Goal: Task Accomplishment & Management: Use online tool/utility

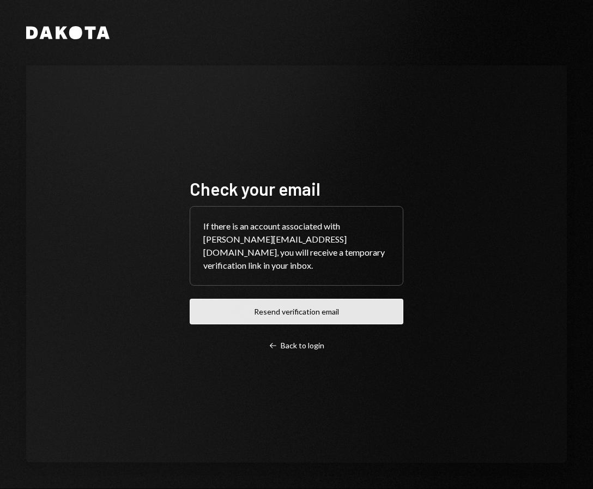
click at [276, 302] on button "Resend verification email" at bounding box center [297, 312] width 214 height 26
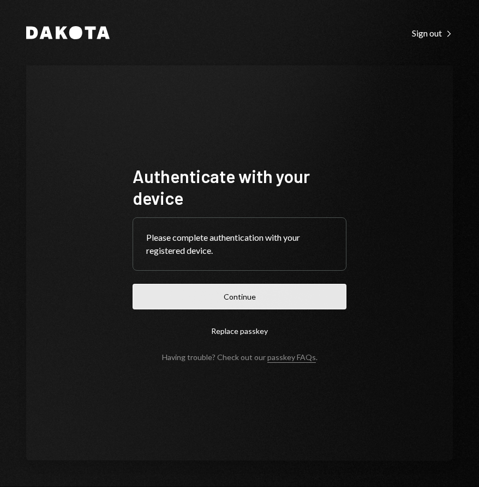
click at [221, 298] on button "Continue" at bounding box center [239, 297] width 214 height 26
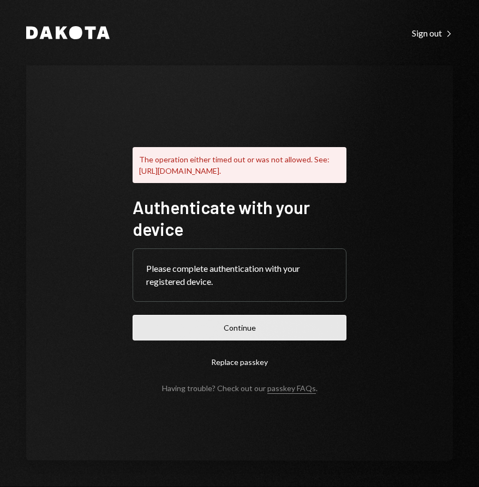
click at [233, 337] on button "Continue" at bounding box center [239, 328] width 214 height 26
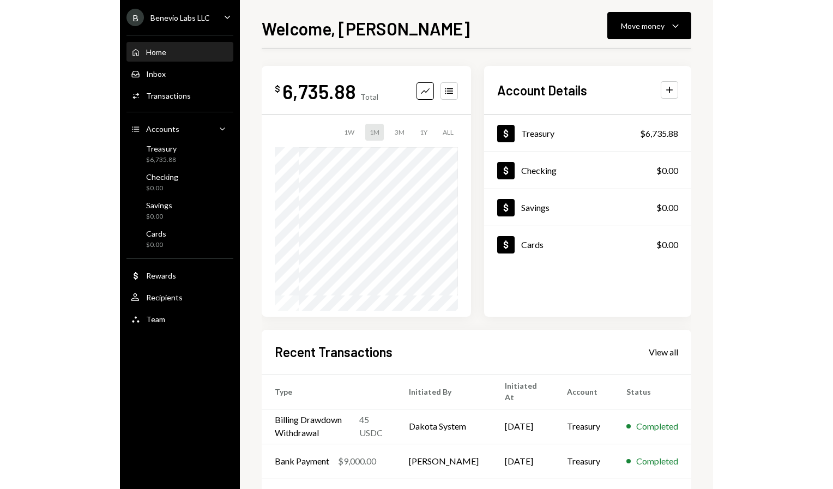
scroll to position [116, 0]
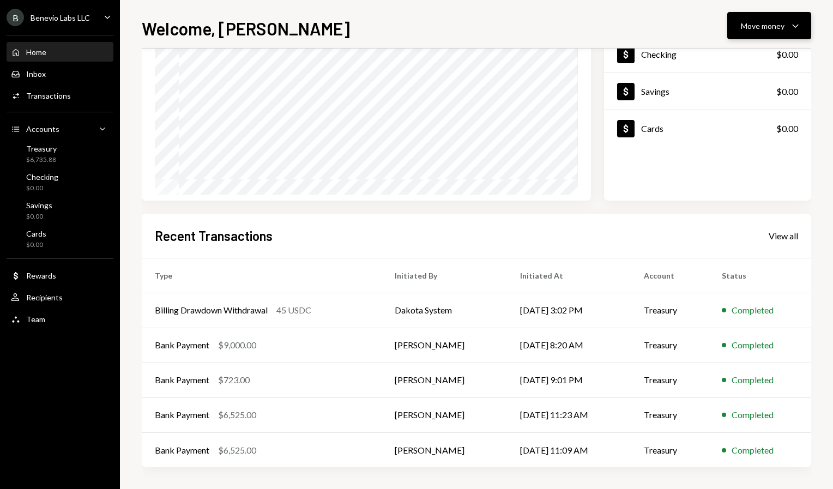
click at [478, 22] on div "Move money" at bounding box center [763, 25] width 44 height 11
click at [478, 13] on div "Welcome, Jacob Move money Caret Down $ 6,735.88 Total Graph Accounts 1W 1M 3M 1…" at bounding box center [476, 244] width 713 height 489
click at [46, 153] on div "Treasury" at bounding box center [41, 148] width 31 height 9
